Goal: Task Accomplishment & Management: Use online tool/utility

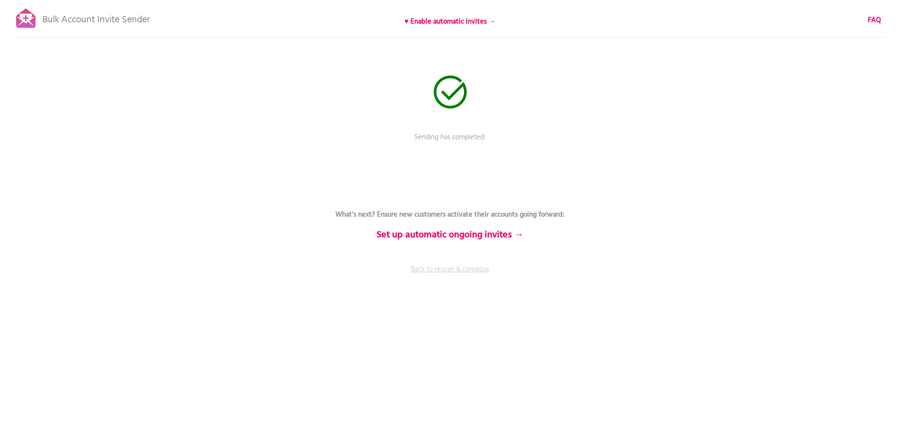
click at [450, 269] on link "Back to rescan & compose" at bounding box center [449, 277] width 283 height 24
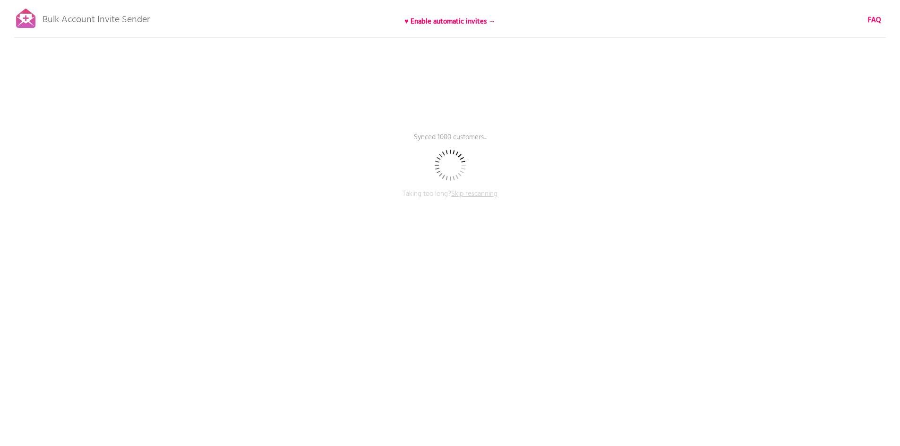
click at [477, 196] on span "Skip rescanning" at bounding box center [474, 193] width 46 height 11
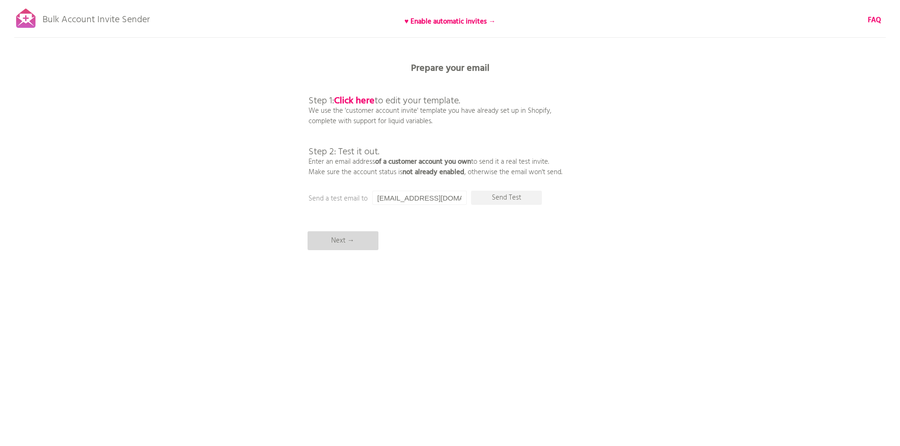
click at [341, 244] on p "Next →" at bounding box center [343, 240] width 71 height 19
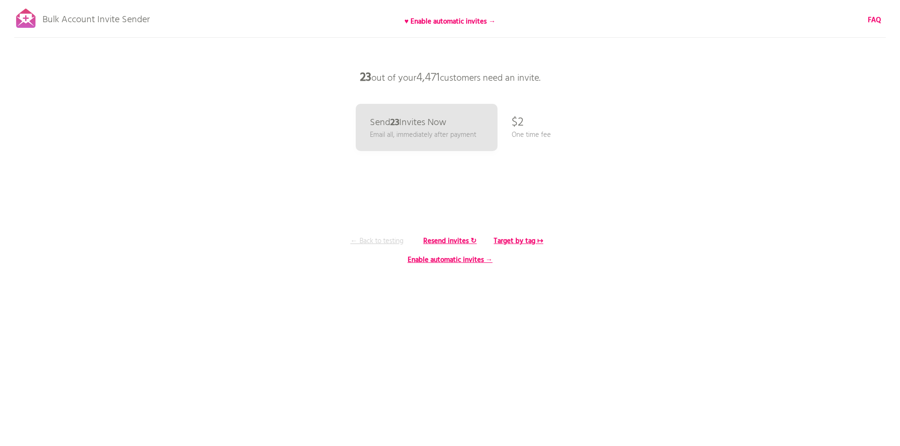
click at [367, 242] on p "← Back to testing" at bounding box center [377, 241] width 71 height 10
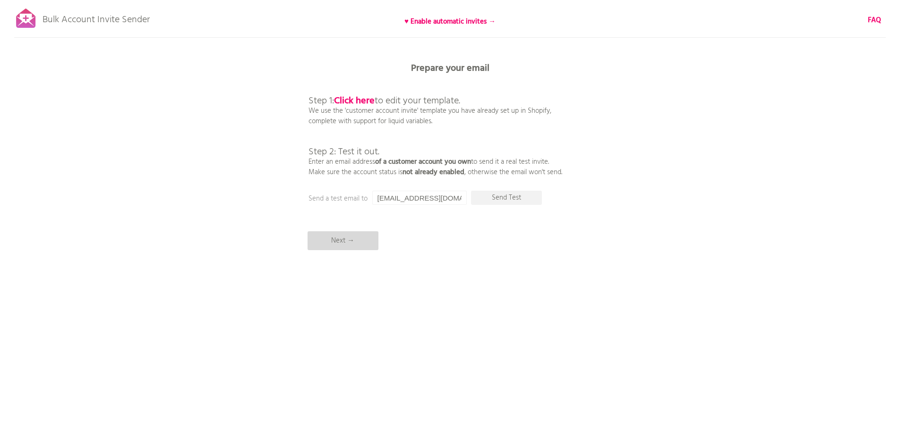
click at [335, 239] on p "Next →" at bounding box center [343, 240] width 71 height 19
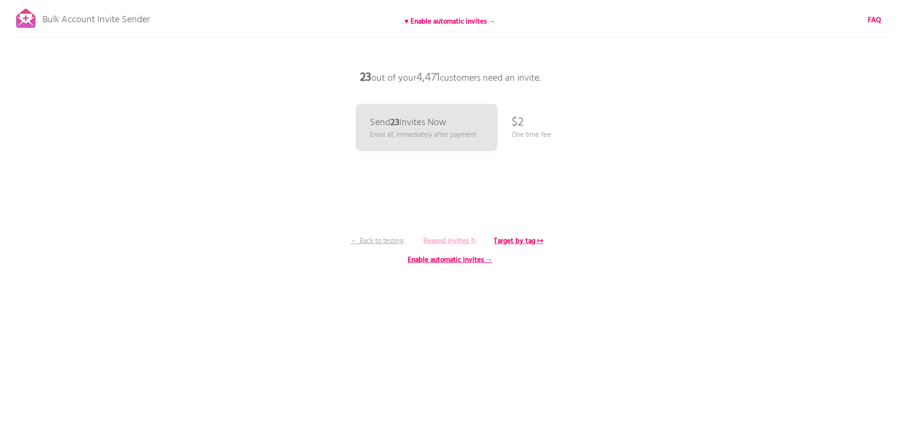
click at [440, 241] on b "Resend invites ↻" at bounding box center [449, 241] width 53 height 11
